Goal: Contribute content: Add original content to the website for others to see

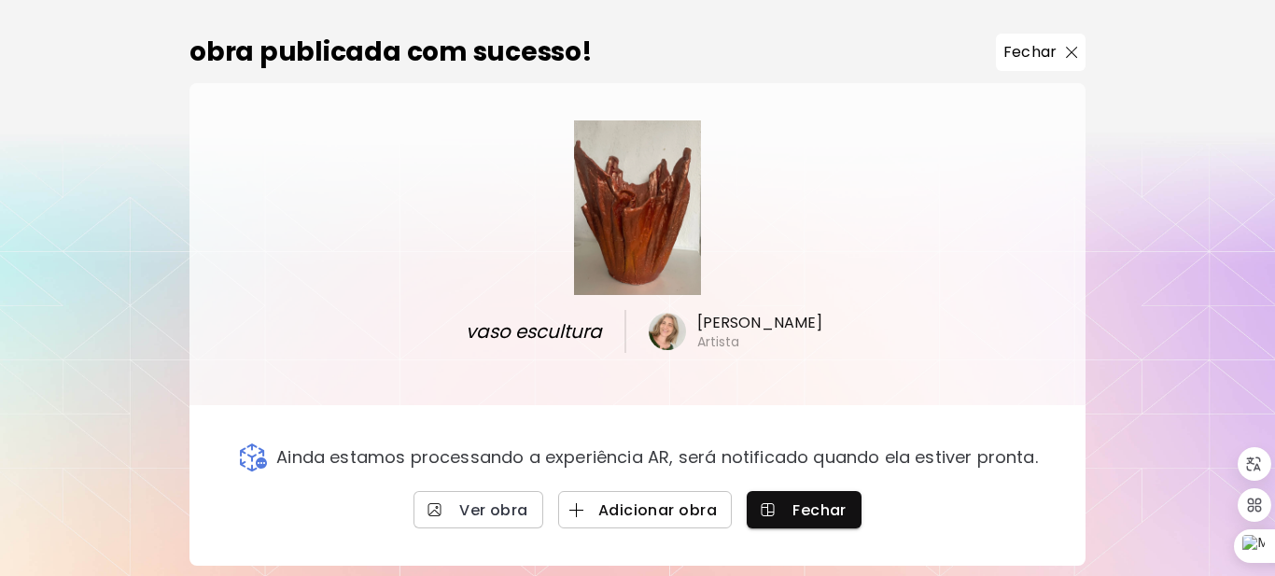
click at [663, 512] on span "Adicionar obra" at bounding box center [645, 510] width 144 height 20
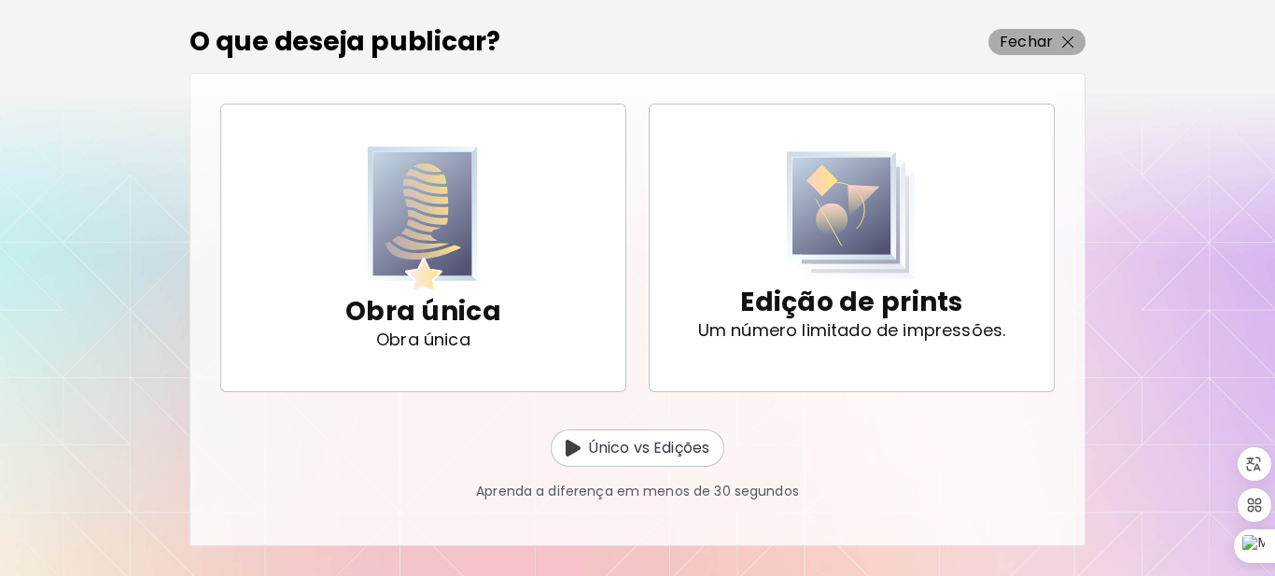
click at [1072, 37] on img "button" at bounding box center [1069, 42] width 12 height 12
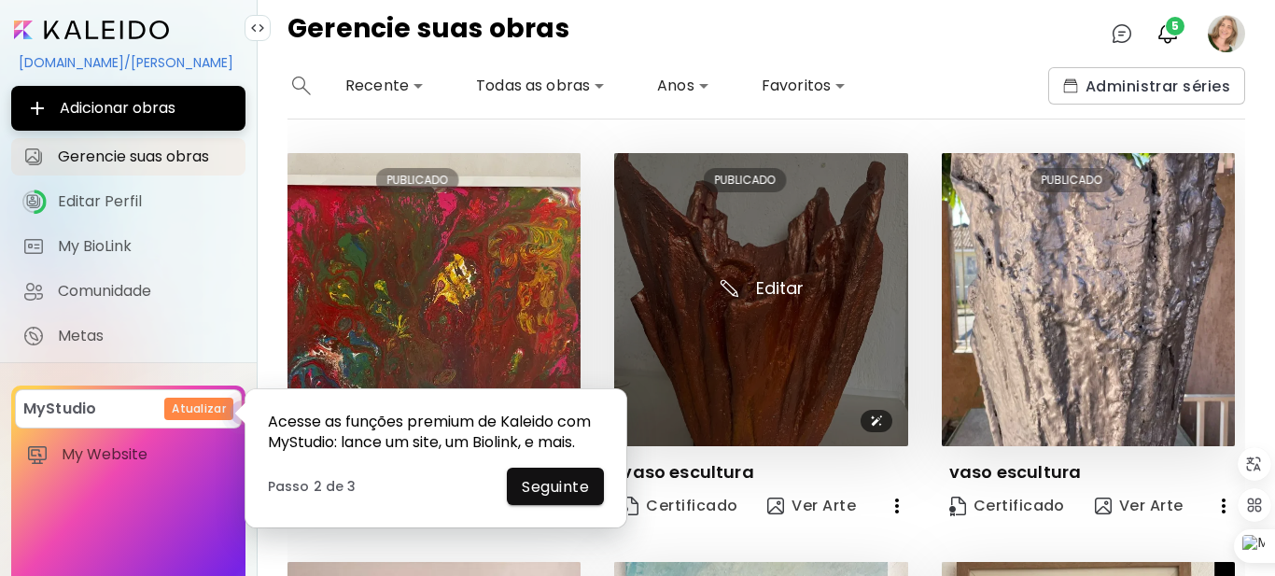
click at [663, 398] on img at bounding box center [760, 299] width 293 height 293
